Goal: Entertainment & Leisure: Consume media (video, audio)

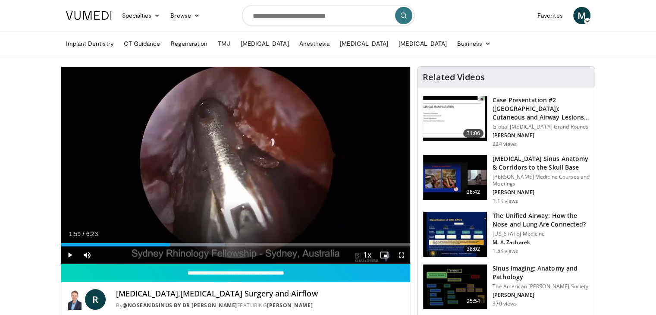
click at [457, 184] on img at bounding box center [455, 177] width 64 height 45
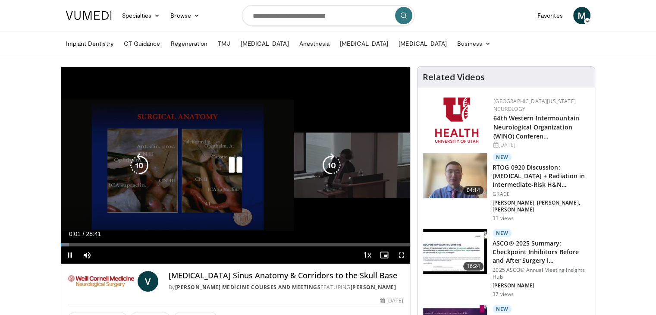
click at [229, 164] on icon "Video Player" at bounding box center [235, 165] width 24 height 24
